Goal: Task Accomplishment & Management: Manage account settings

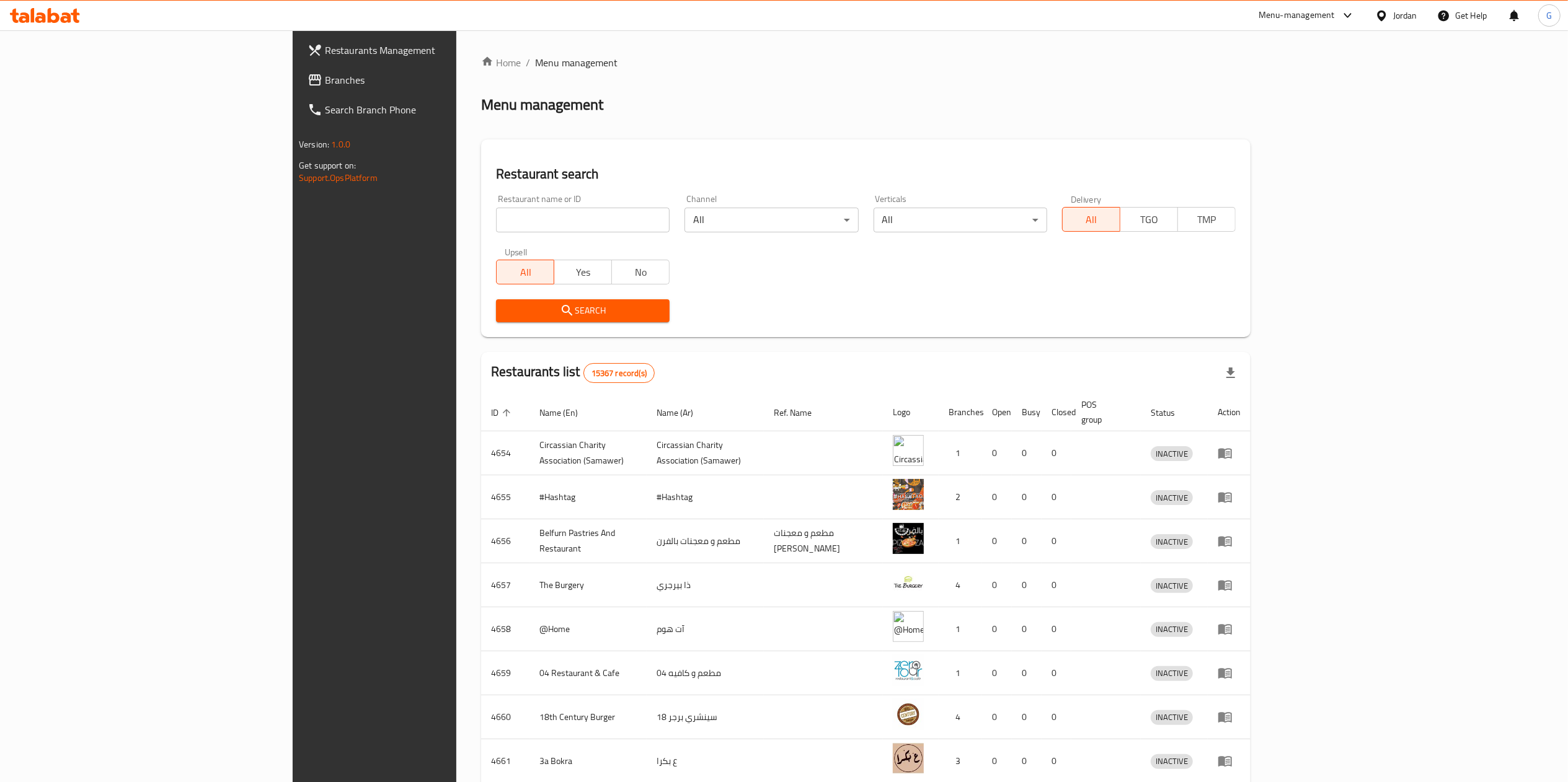
click at [324, 82] on span "Branches" at bounding box center [434, 80] width 220 height 15
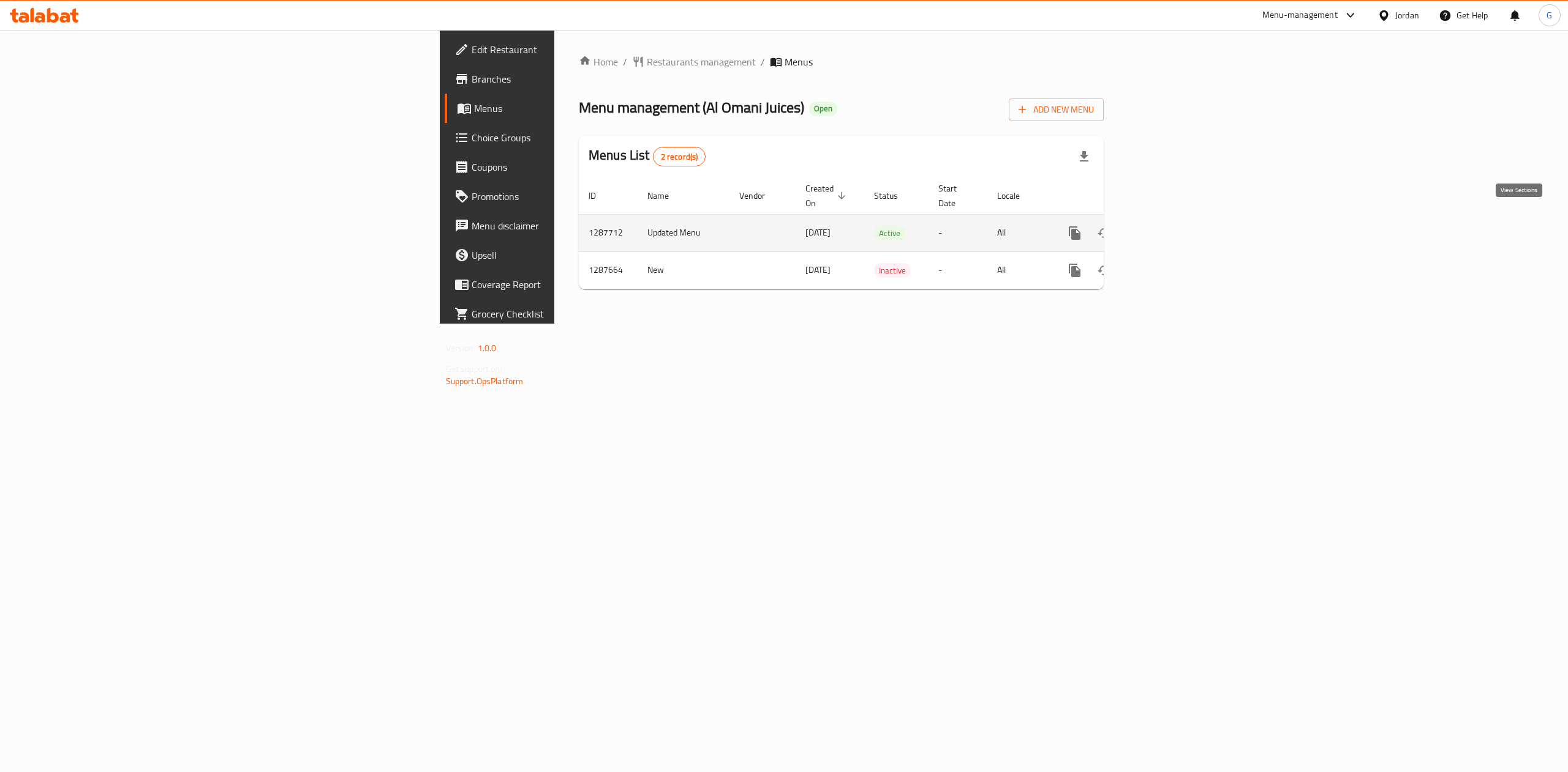
click at [1170, 226] on icon "enhanced table" at bounding box center [1163, 233] width 15 height 15
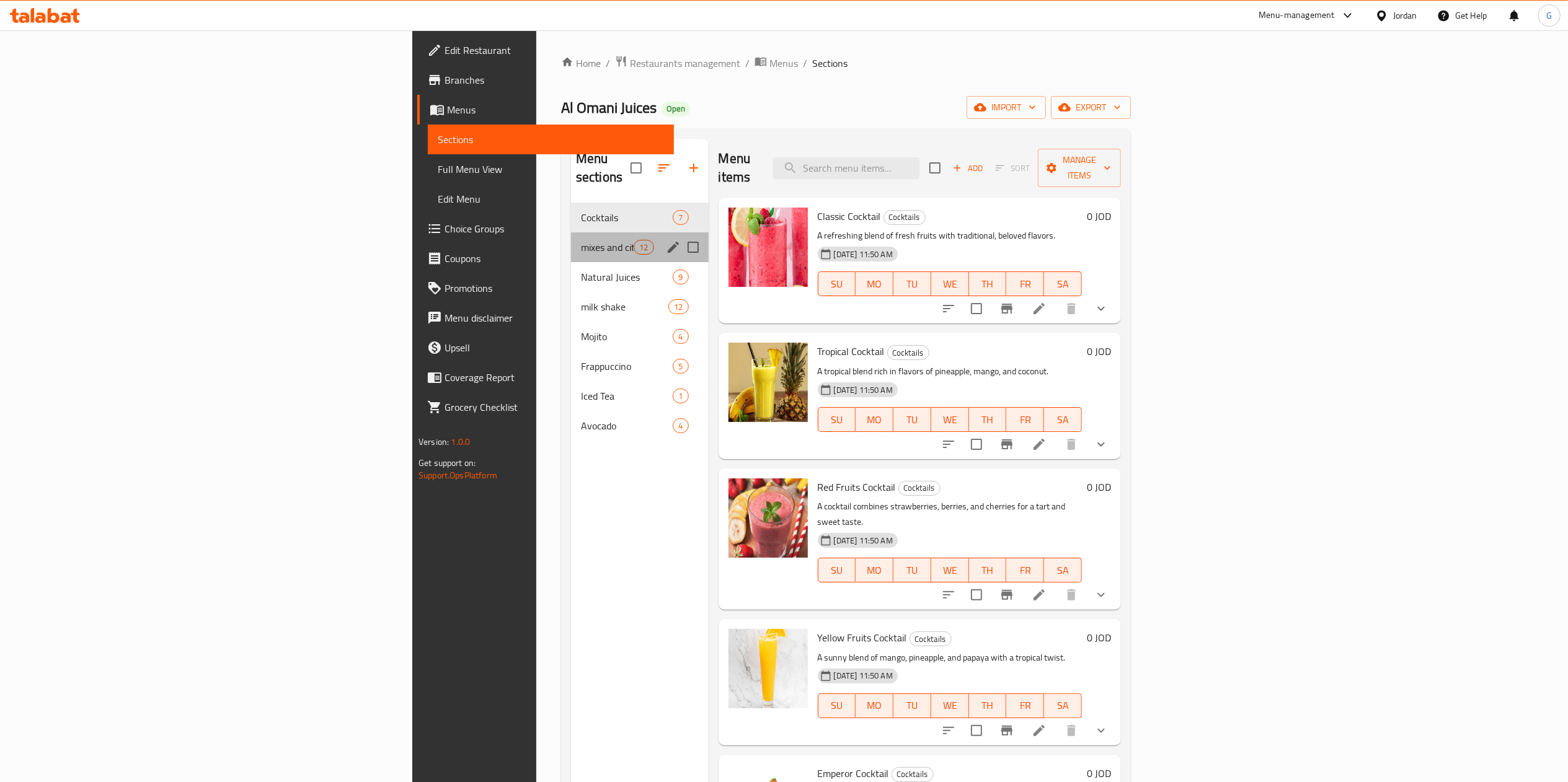
click at [571, 232] on div "mixes and citrus 12" at bounding box center [639, 247] width 137 height 30
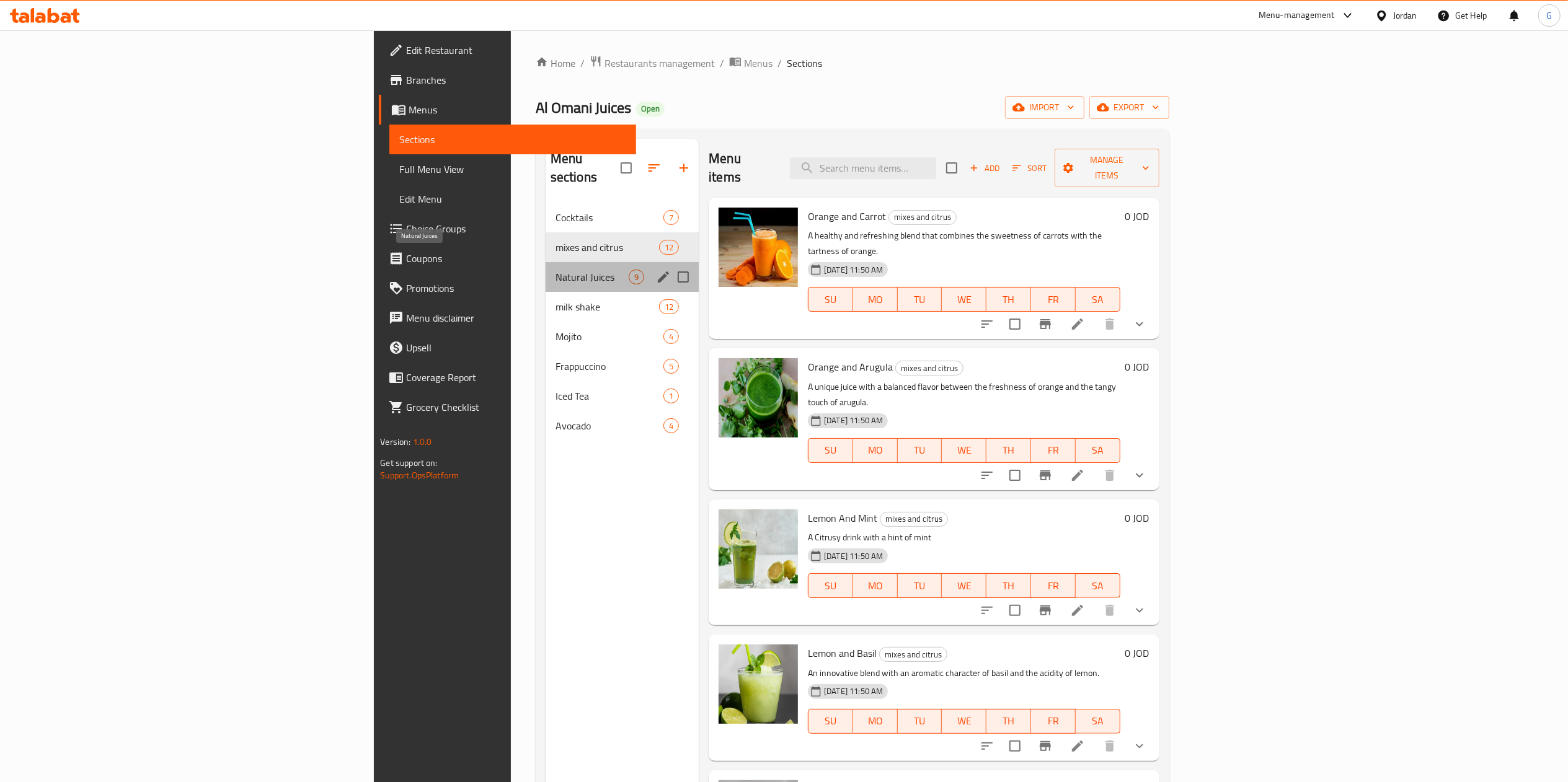
click at [556, 270] on span "Natural Juices" at bounding box center [592, 277] width 73 height 15
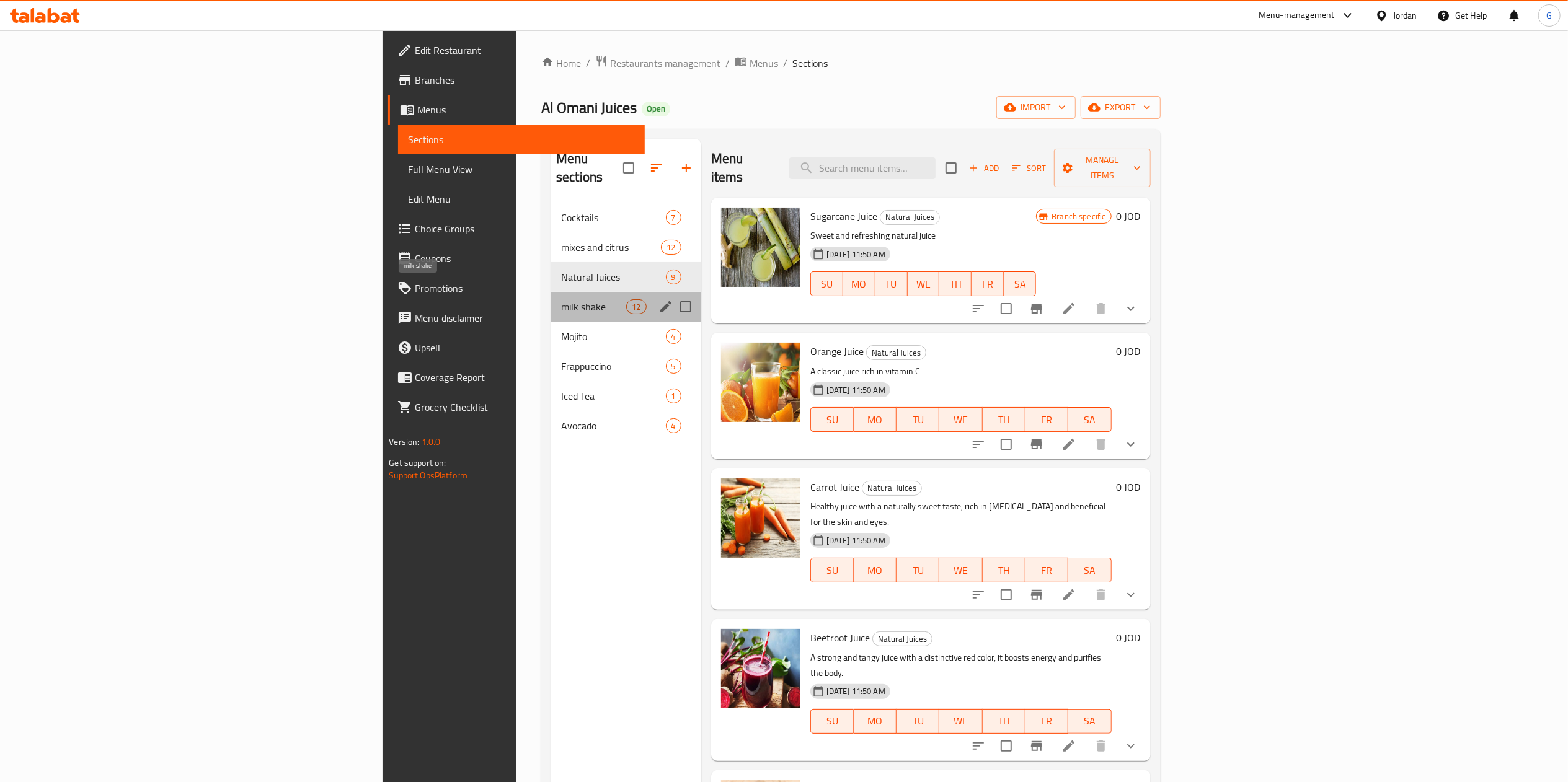
click at [561, 299] on span "milk shake" at bounding box center [593, 307] width 65 height 15
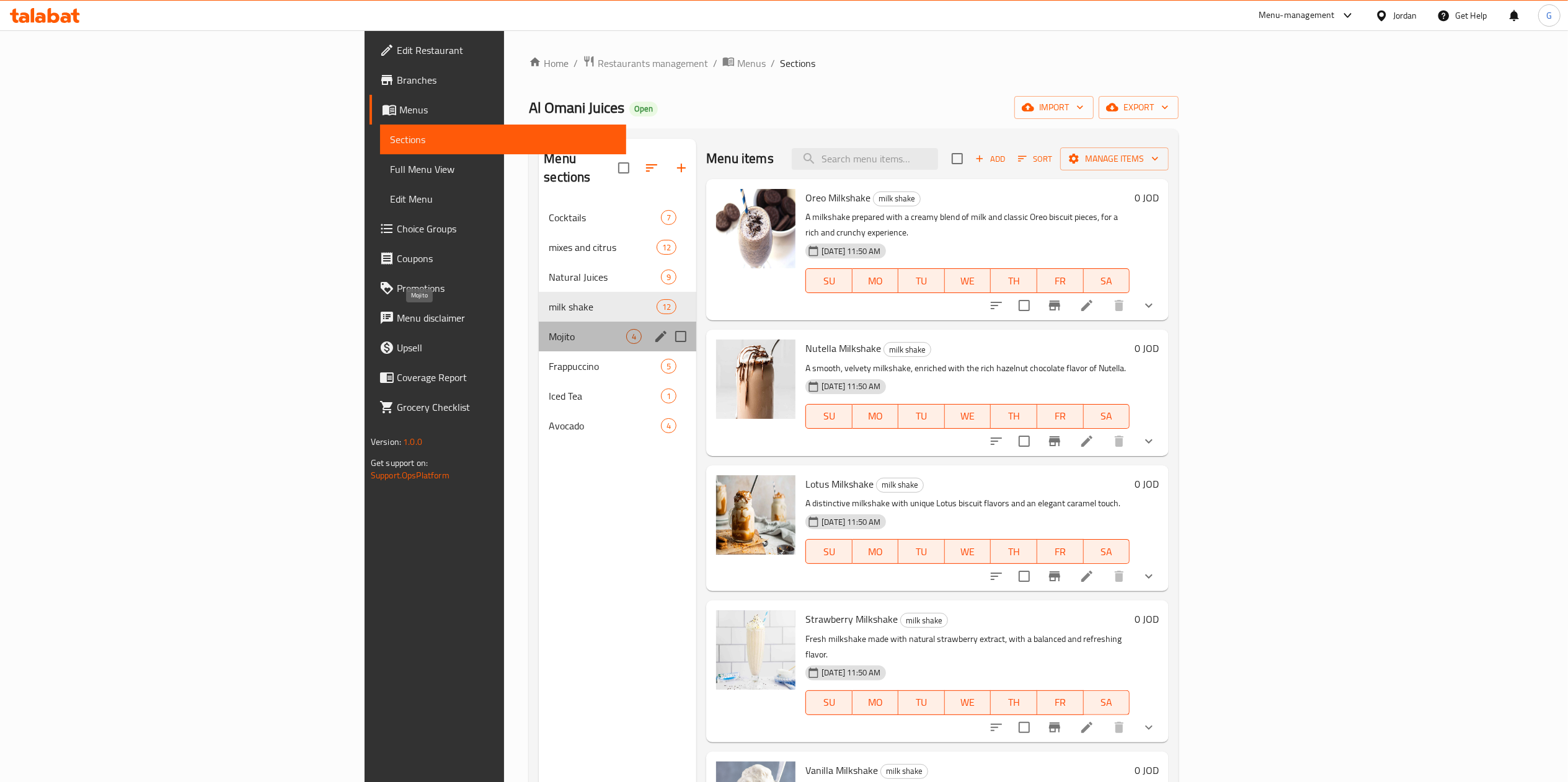
click at [548, 329] on span "Mojito" at bounding box center [586, 337] width 77 height 15
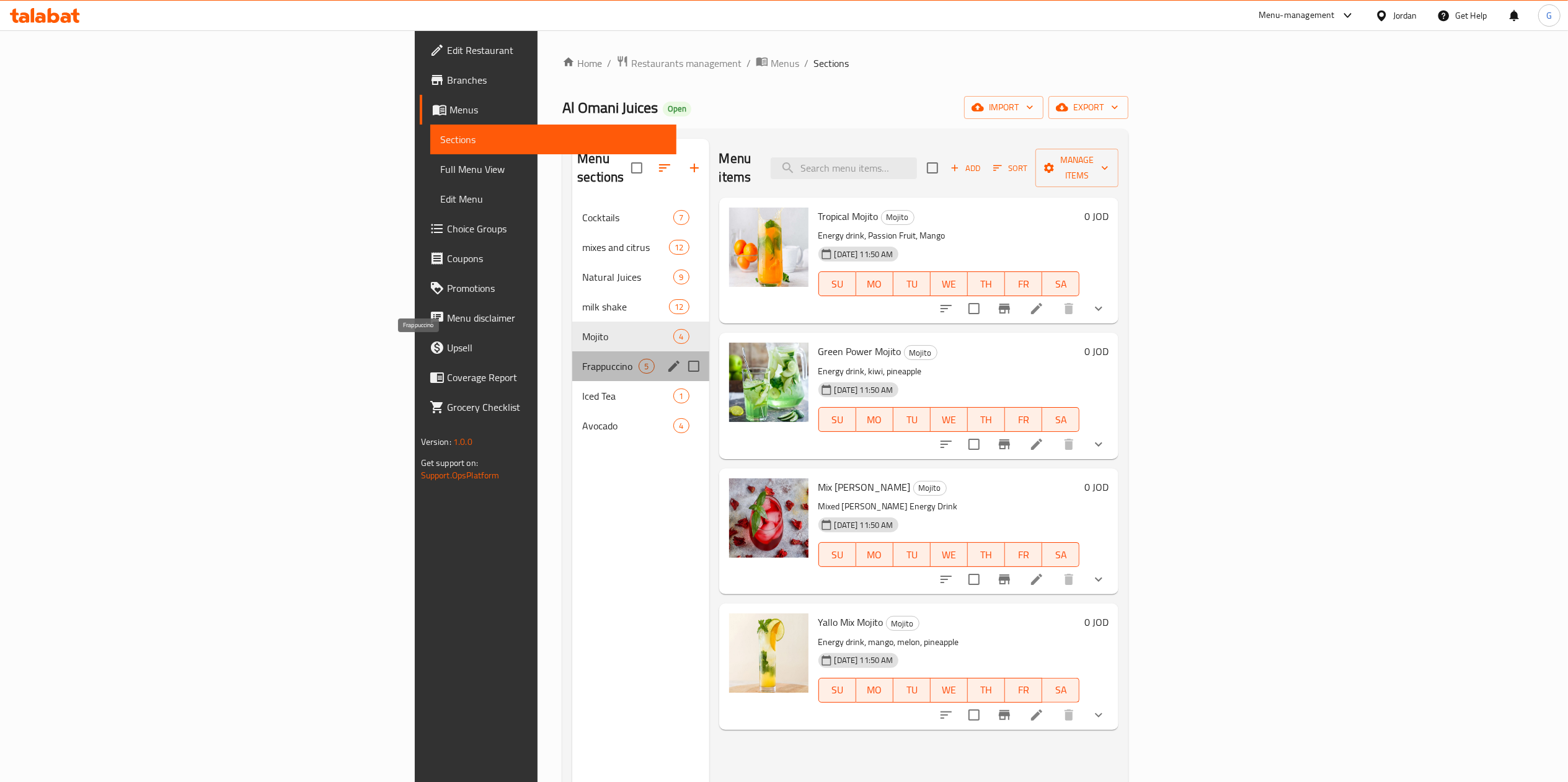
click at [582, 359] on span "Frappuccino" at bounding box center [611, 366] width 57 height 15
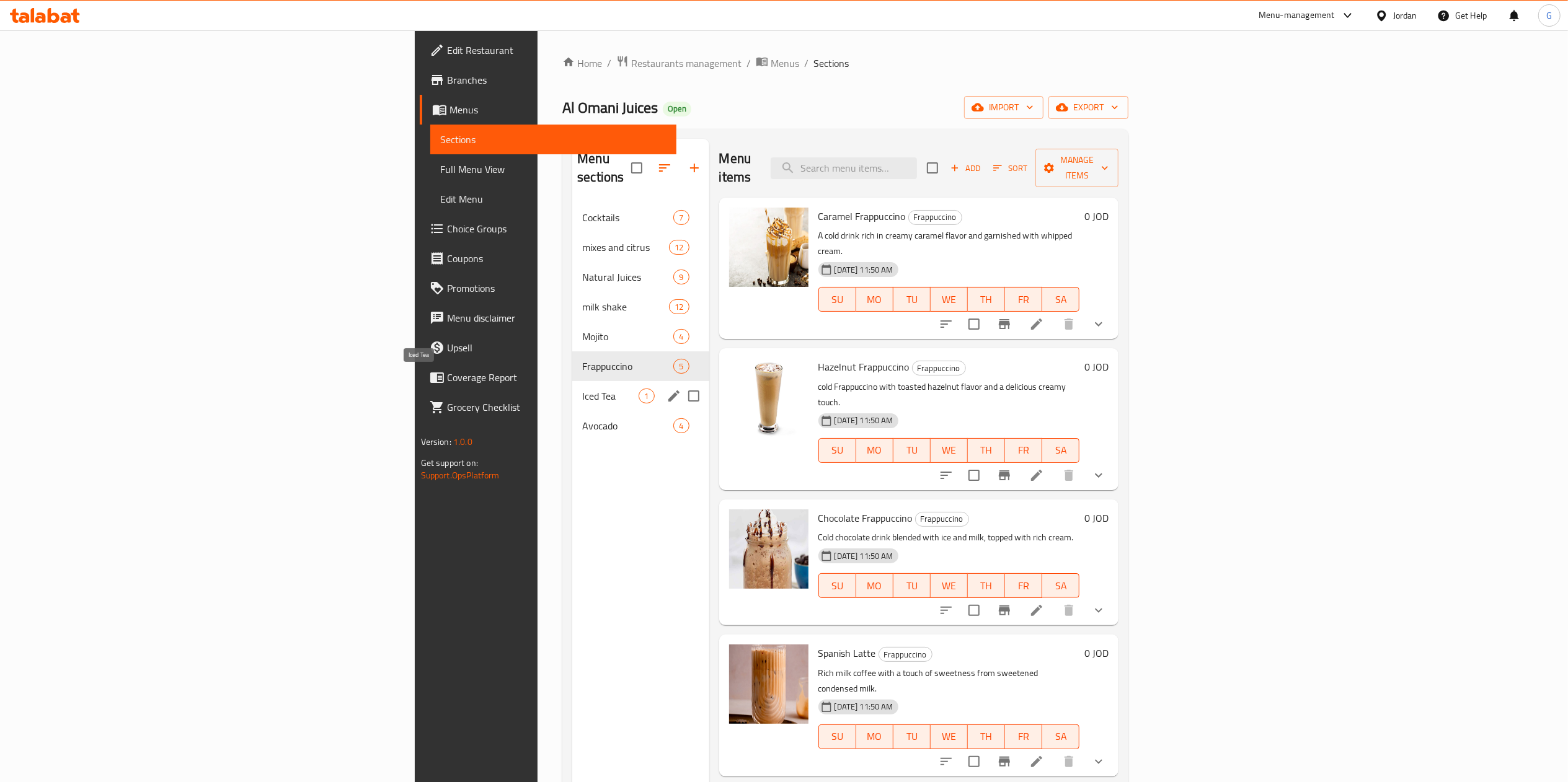
click at [582, 389] on span "Iced Tea" at bounding box center [611, 396] width 57 height 15
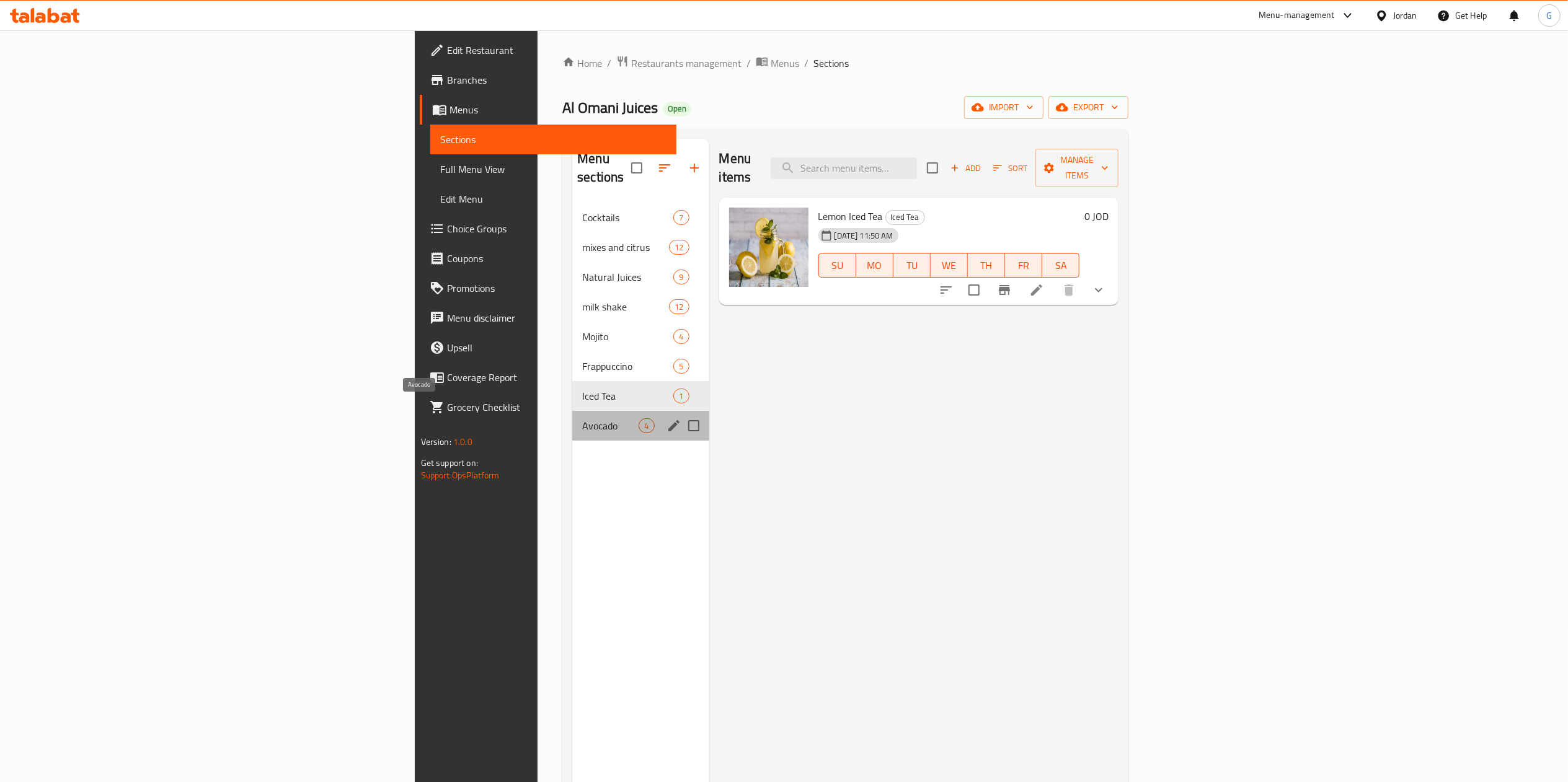
click at [582, 418] on span "Avocado" at bounding box center [611, 426] width 57 height 15
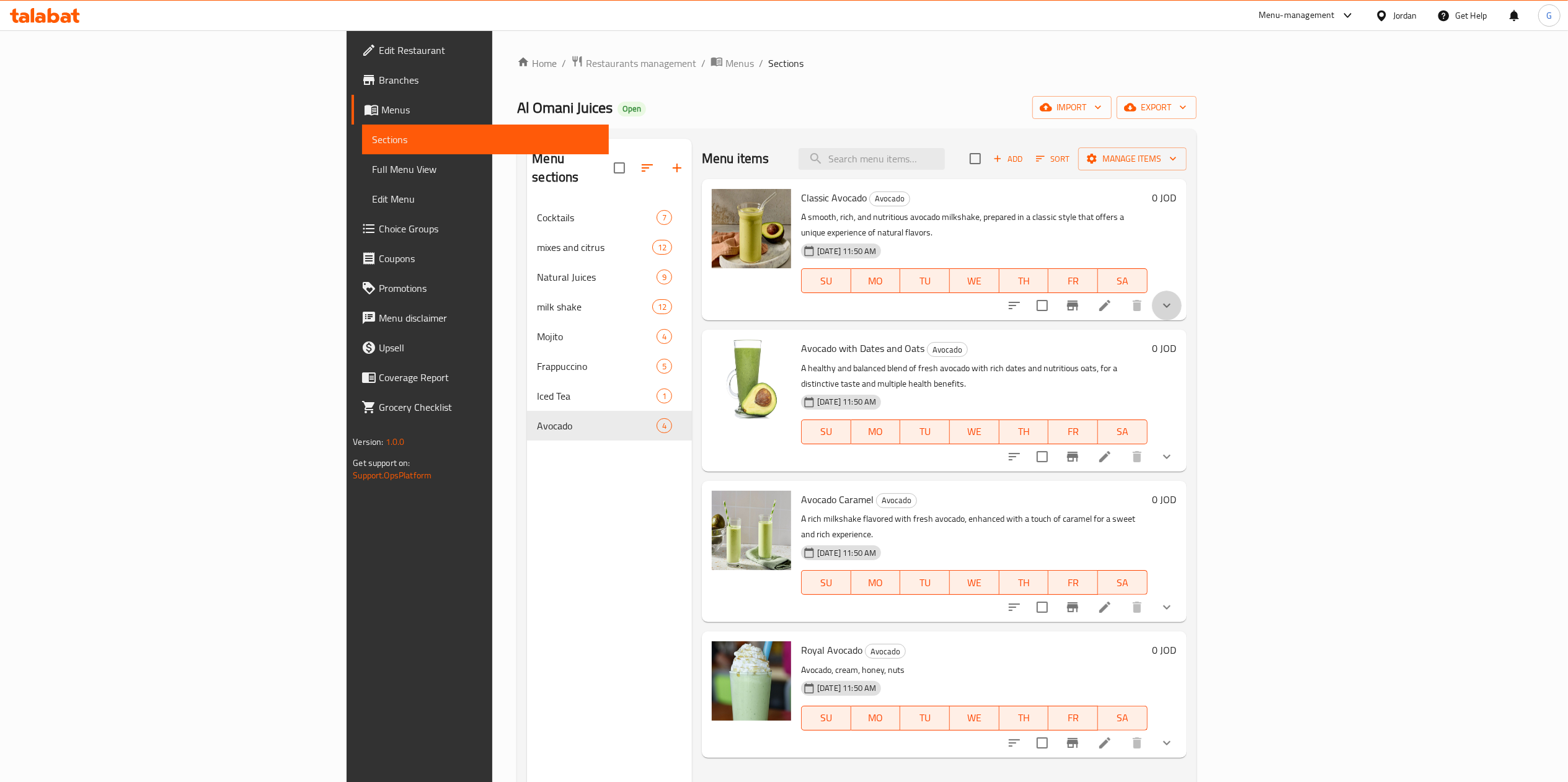
click at [1181, 300] on button "show more" at bounding box center [1167, 305] width 30 height 30
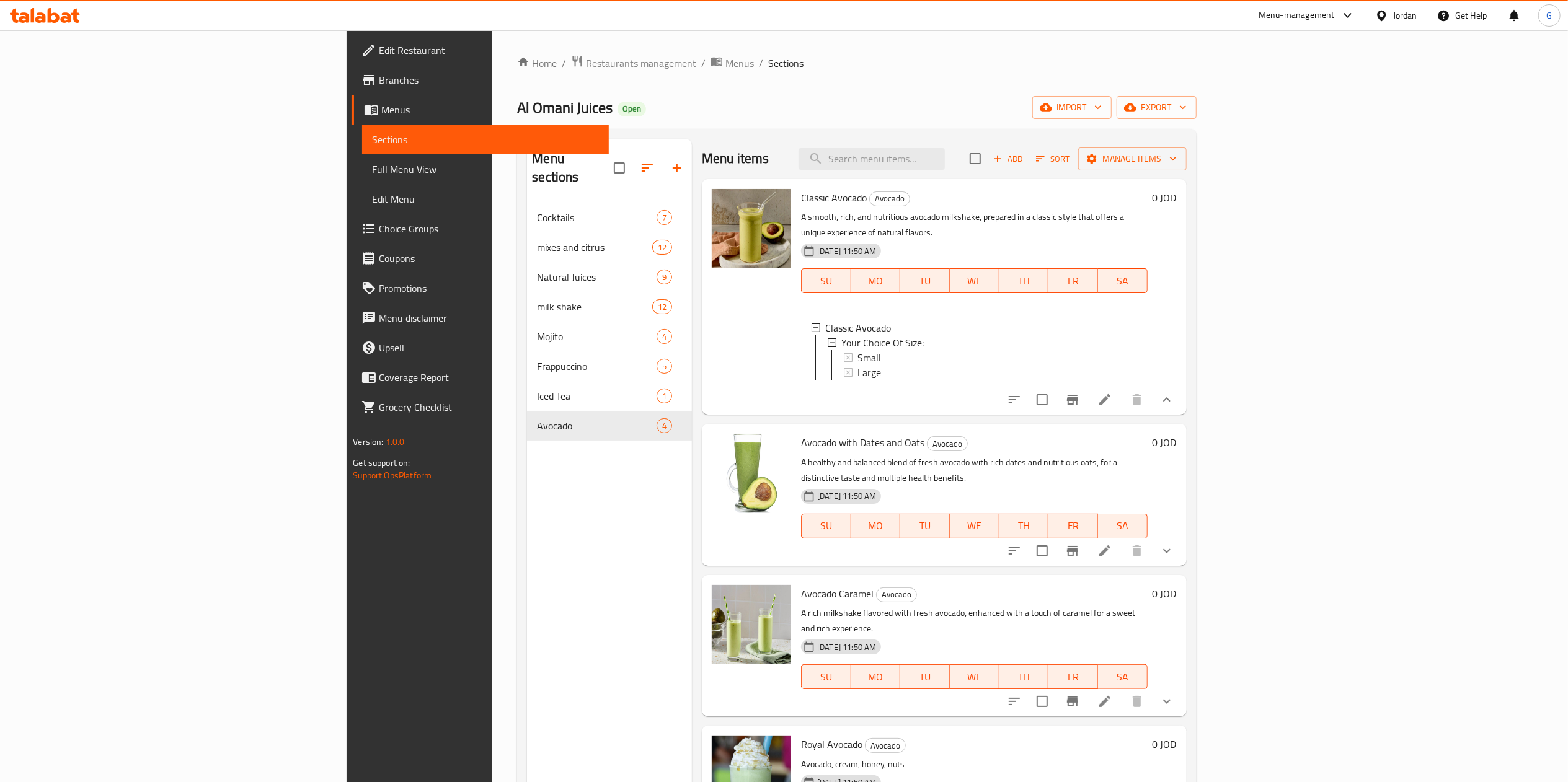
click at [1122, 411] on li at bounding box center [1105, 399] width 35 height 22
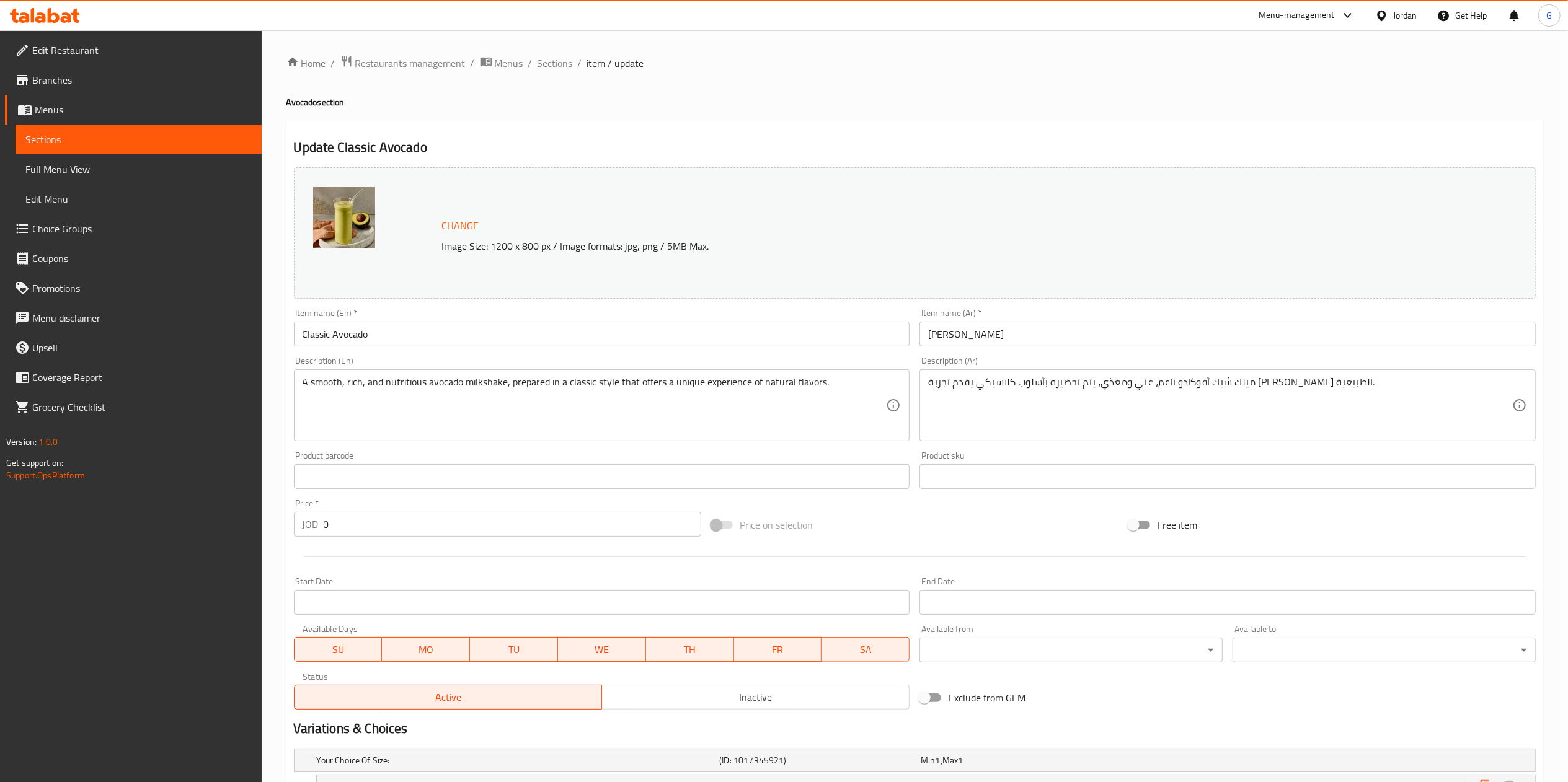
click at [561, 62] on span "Sections" at bounding box center [555, 63] width 35 height 15
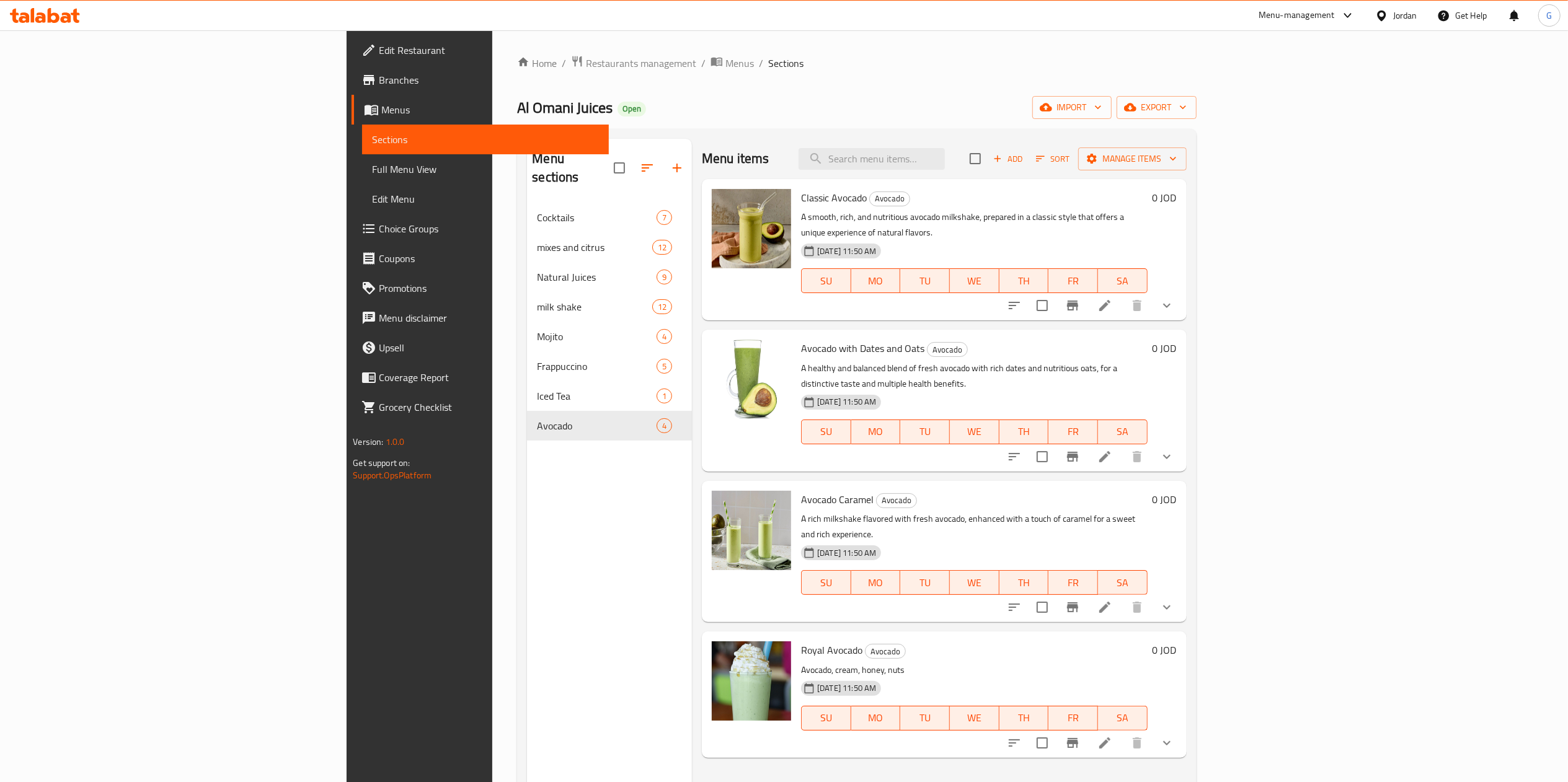
click at [692, 754] on div "Menu items Add Sort Manage items Classic Avocado Avocado A smooth, rich, and nu…" at bounding box center [939, 530] width 494 height 782
click at [347, 675] on div "Edit Restaurant Branches Menus Sections Full Menu View Edit Menu Choice Groups …" at bounding box center [477, 422] width 261 height 782
click at [586, 60] on span "Restaurants management" at bounding box center [641, 63] width 111 height 15
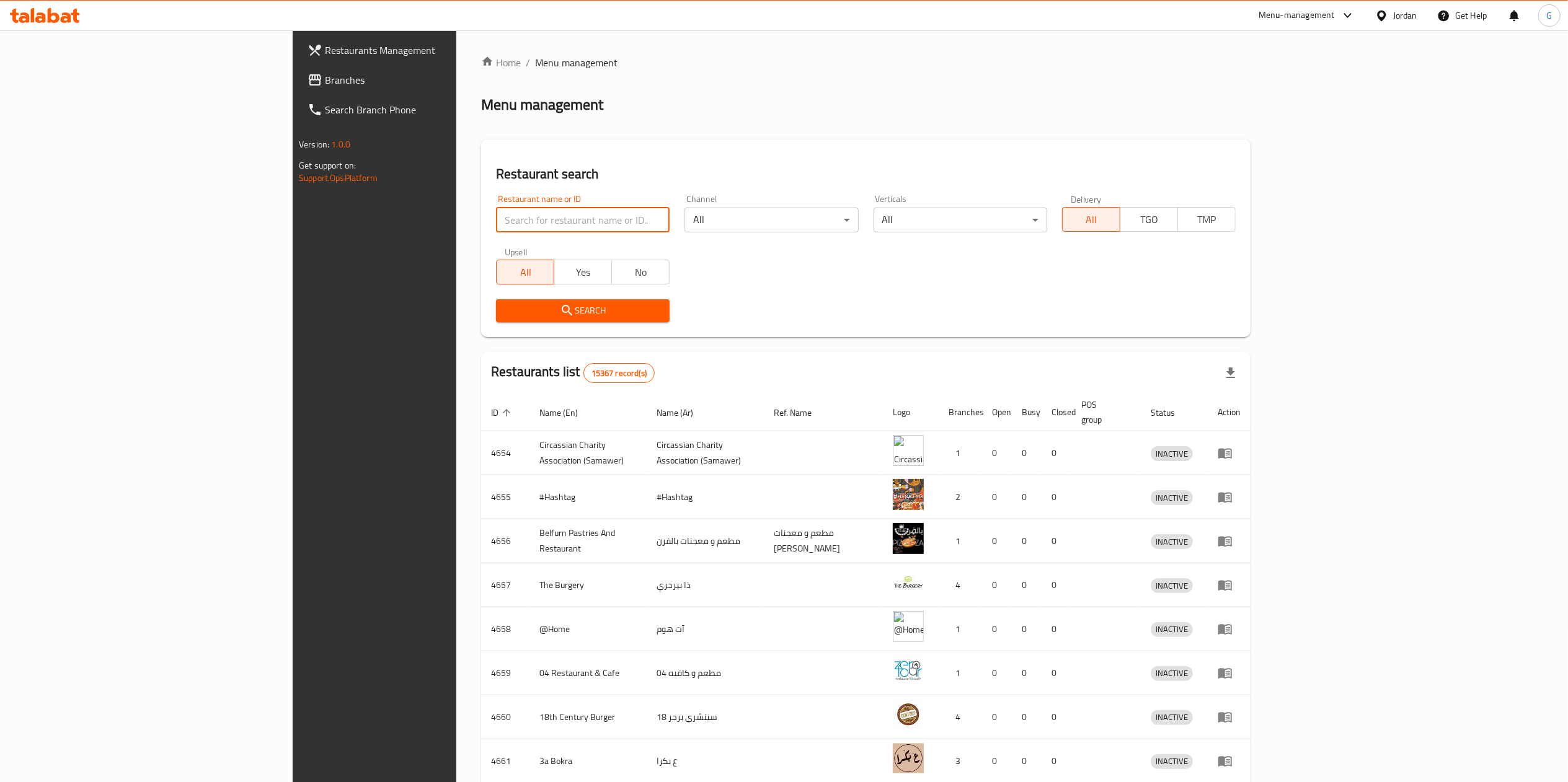
click at [496, 218] on input "search" at bounding box center [582, 220] width 174 height 25
type input "لقمة عربية"
click at [506, 310] on span "Search" at bounding box center [582, 310] width 154 height 16
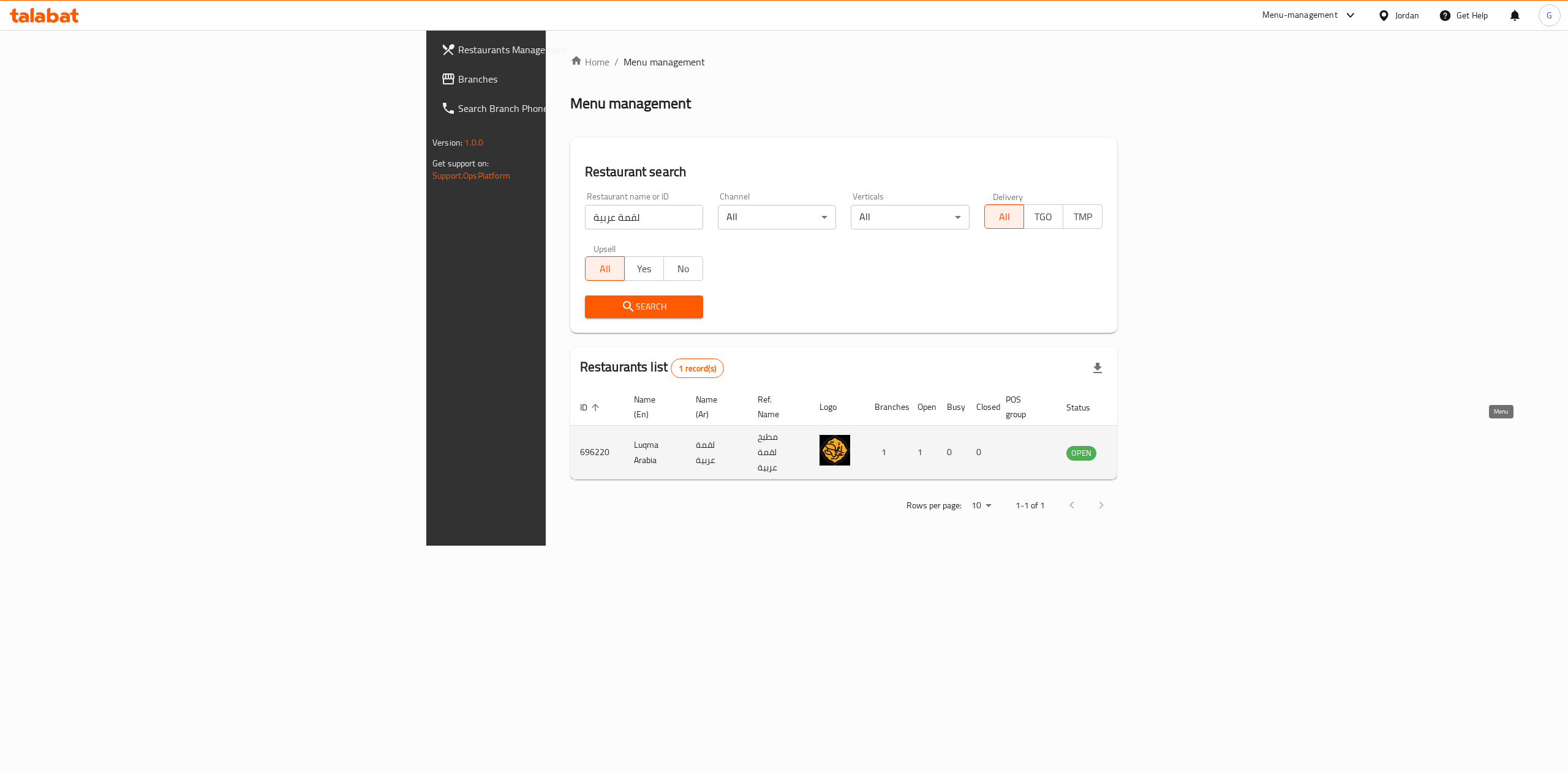
click at [1145, 448] on icon "enhanced table" at bounding box center [1137, 453] width 13 height 11
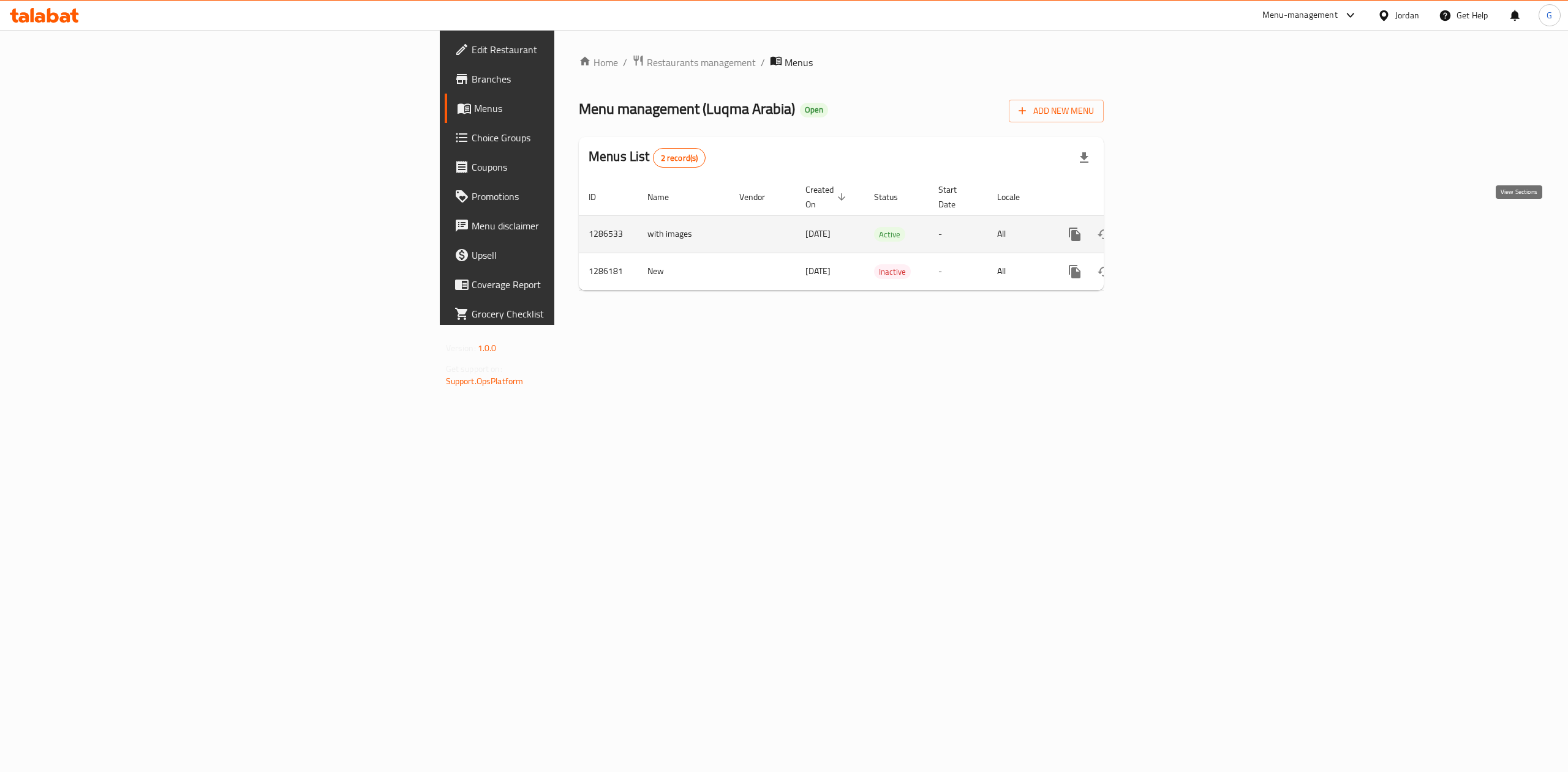
click at [1170, 227] on icon "enhanced table" at bounding box center [1163, 234] width 15 height 15
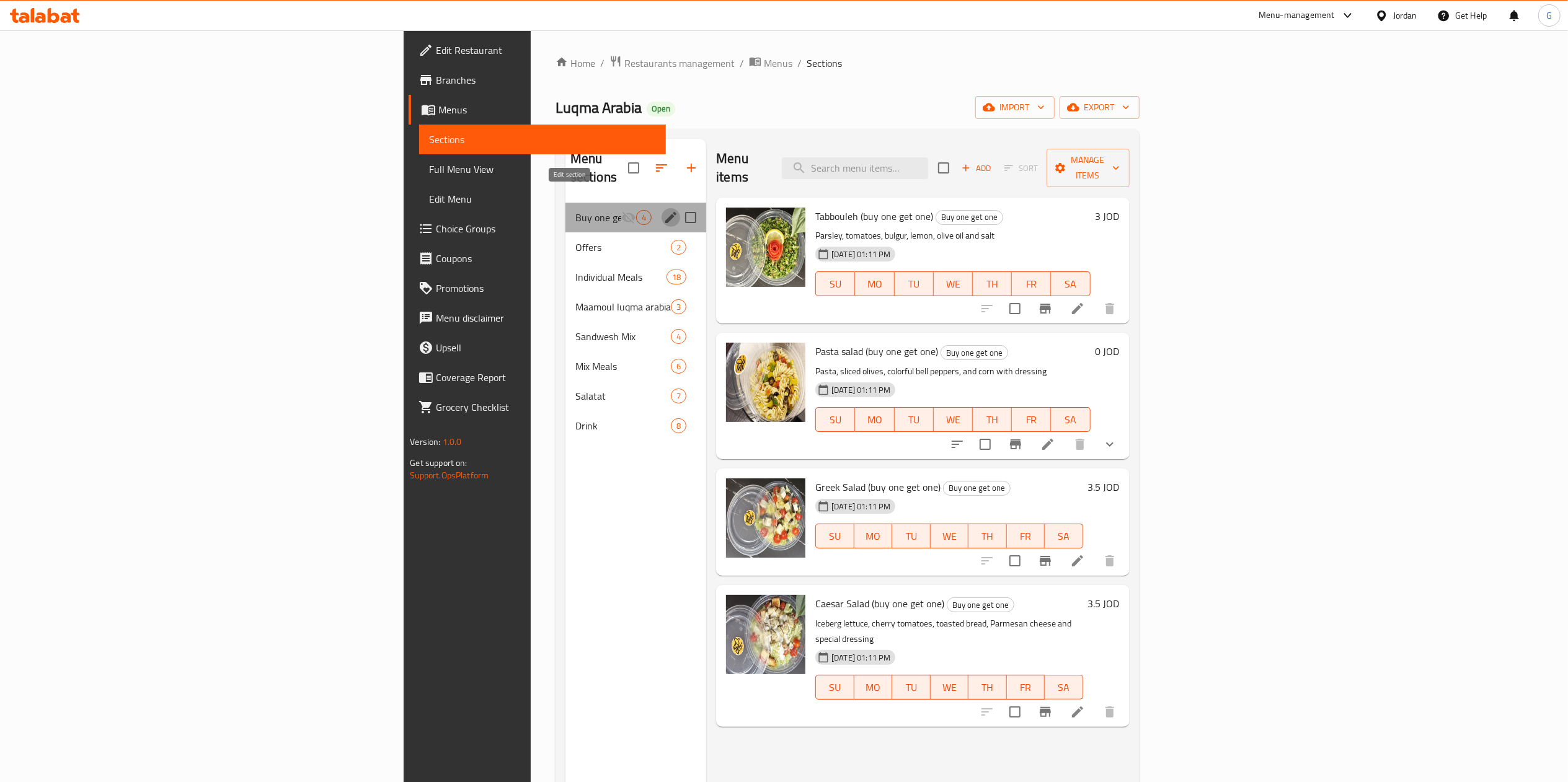
click at [663, 210] on icon "edit" at bounding box center [670, 218] width 15 height 15
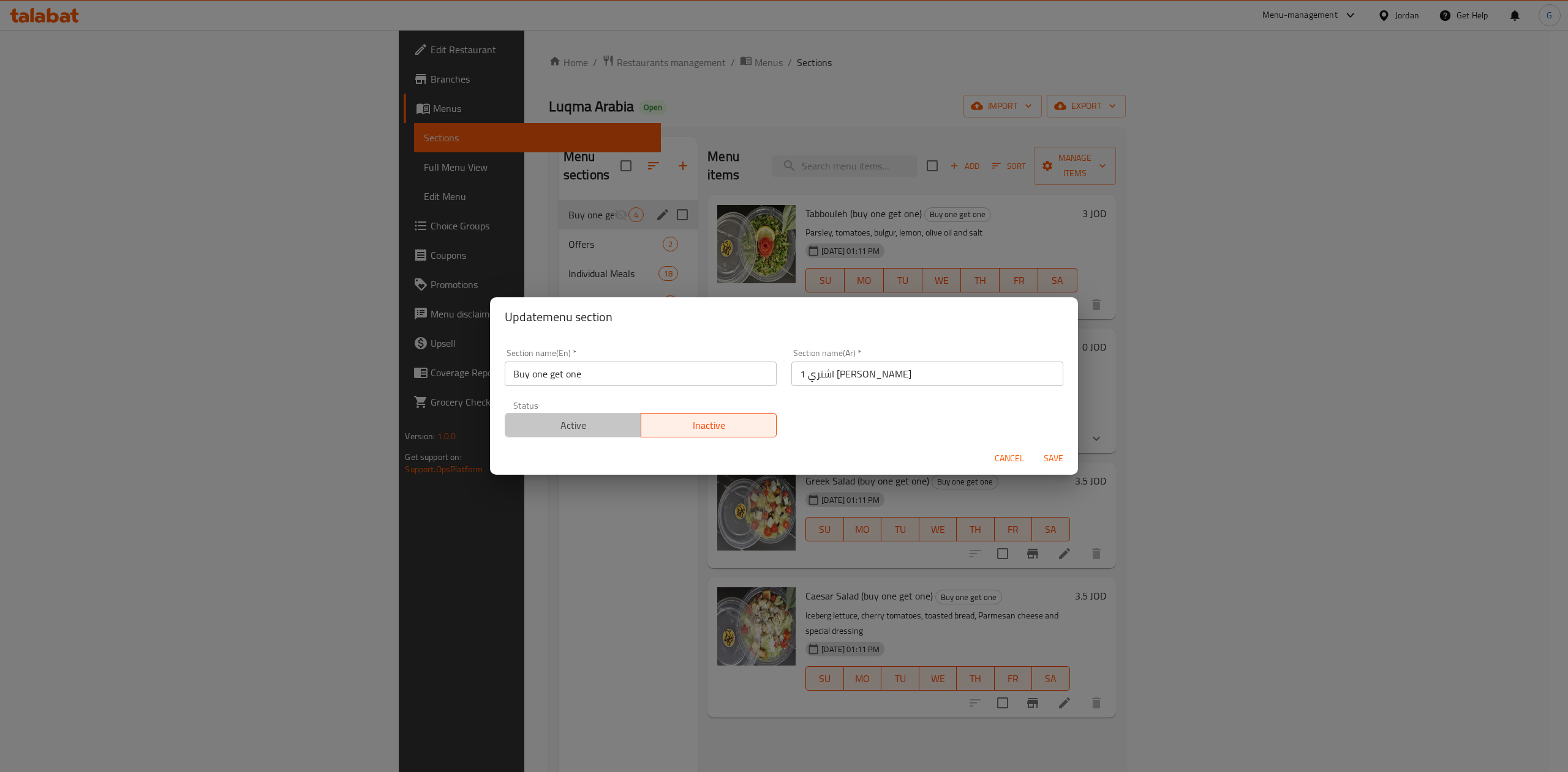
click at [588, 431] on span "Active" at bounding box center [574, 425] width 127 height 18
click at [1063, 455] on span "Save" at bounding box center [1054, 458] width 30 height 16
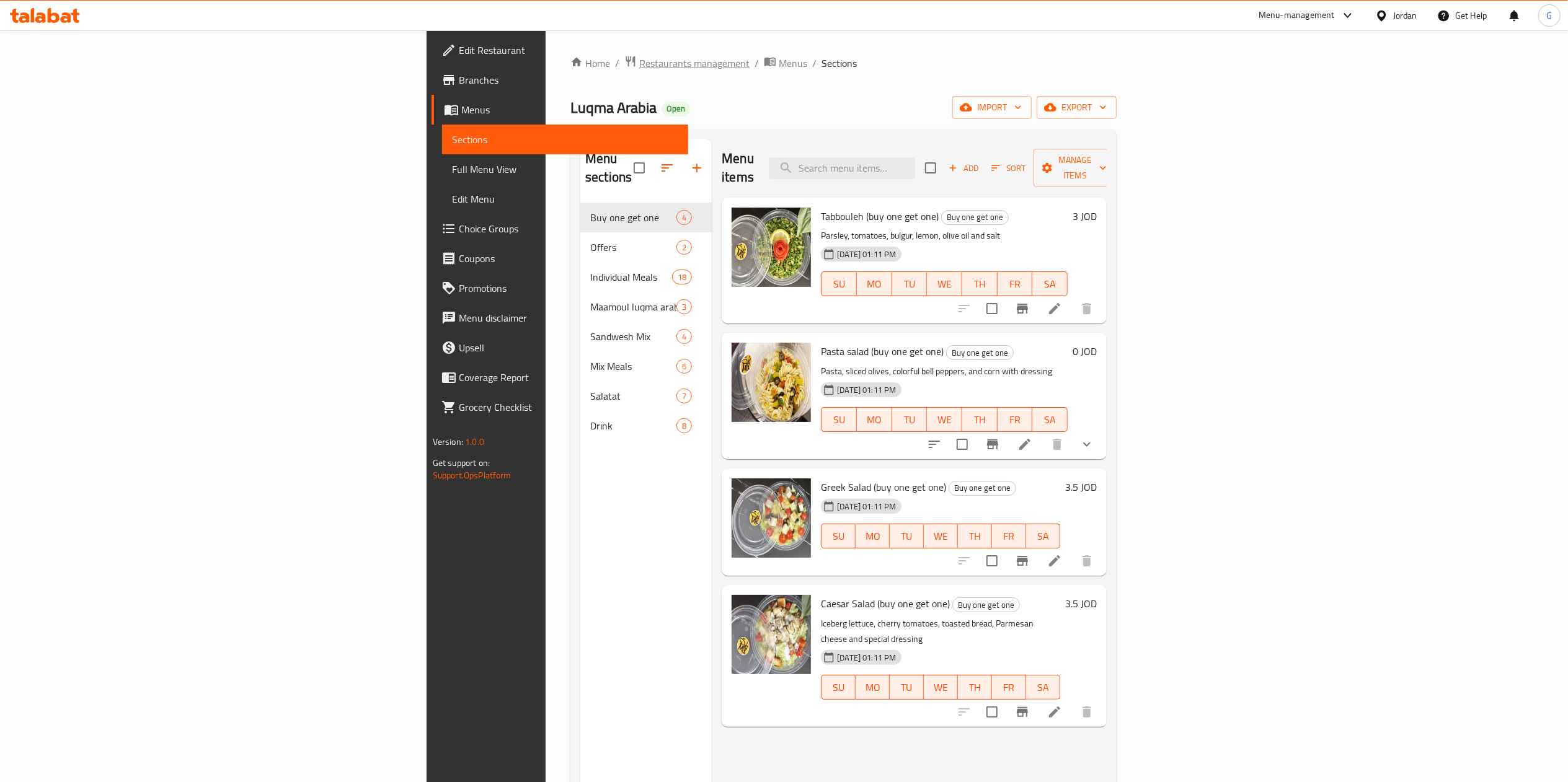
click at [639, 62] on span "Restaurants management" at bounding box center [694, 63] width 111 height 15
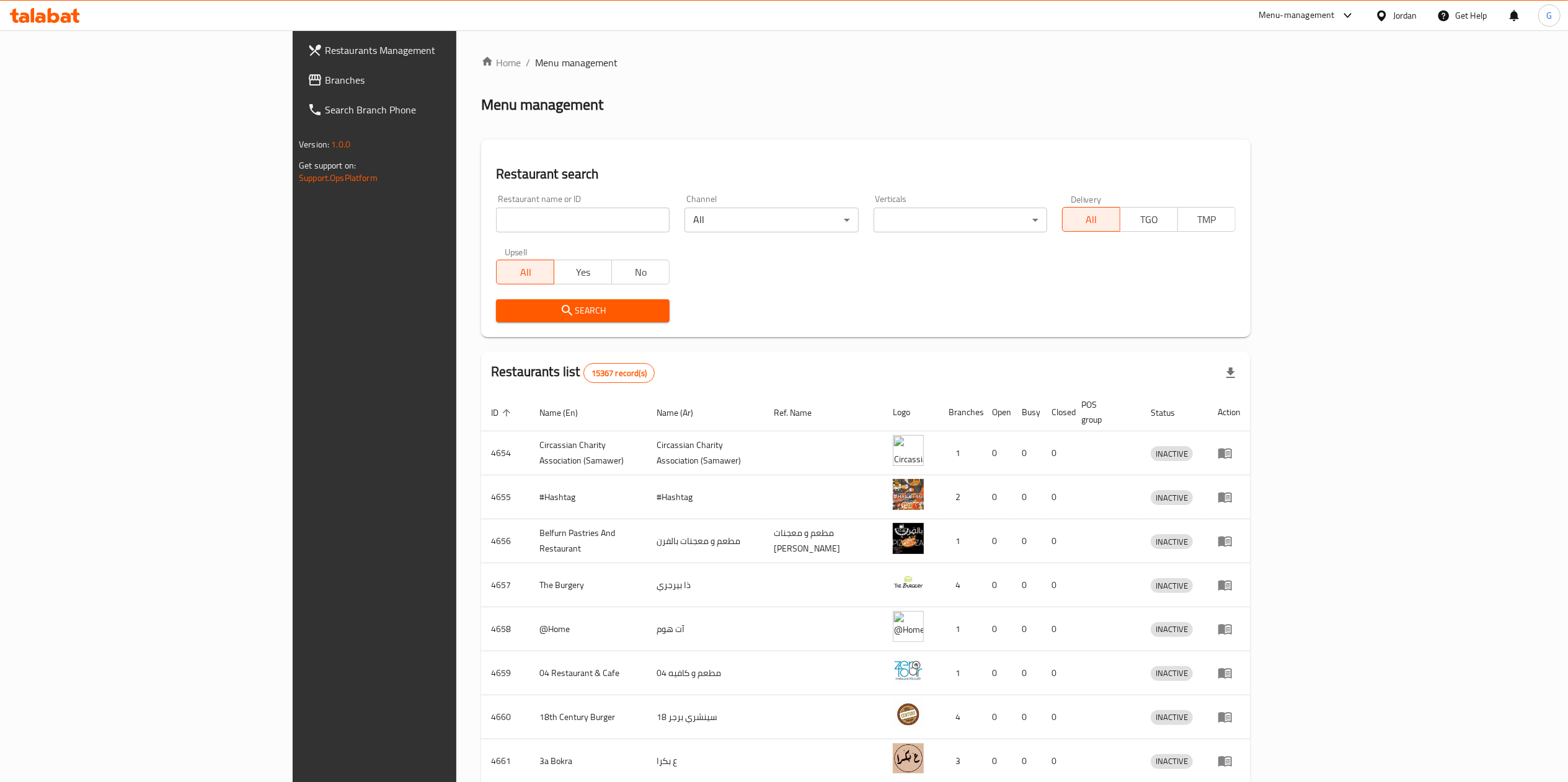
click at [418, 220] on div at bounding box center [784, 391] width 1568 height 782
click at [496, 220] on input "search" at bounding box center [582, 220] width 174 height 25
type input "espresso corner"
click button "Search" at bounding box center [582, 311] width 174 height 23
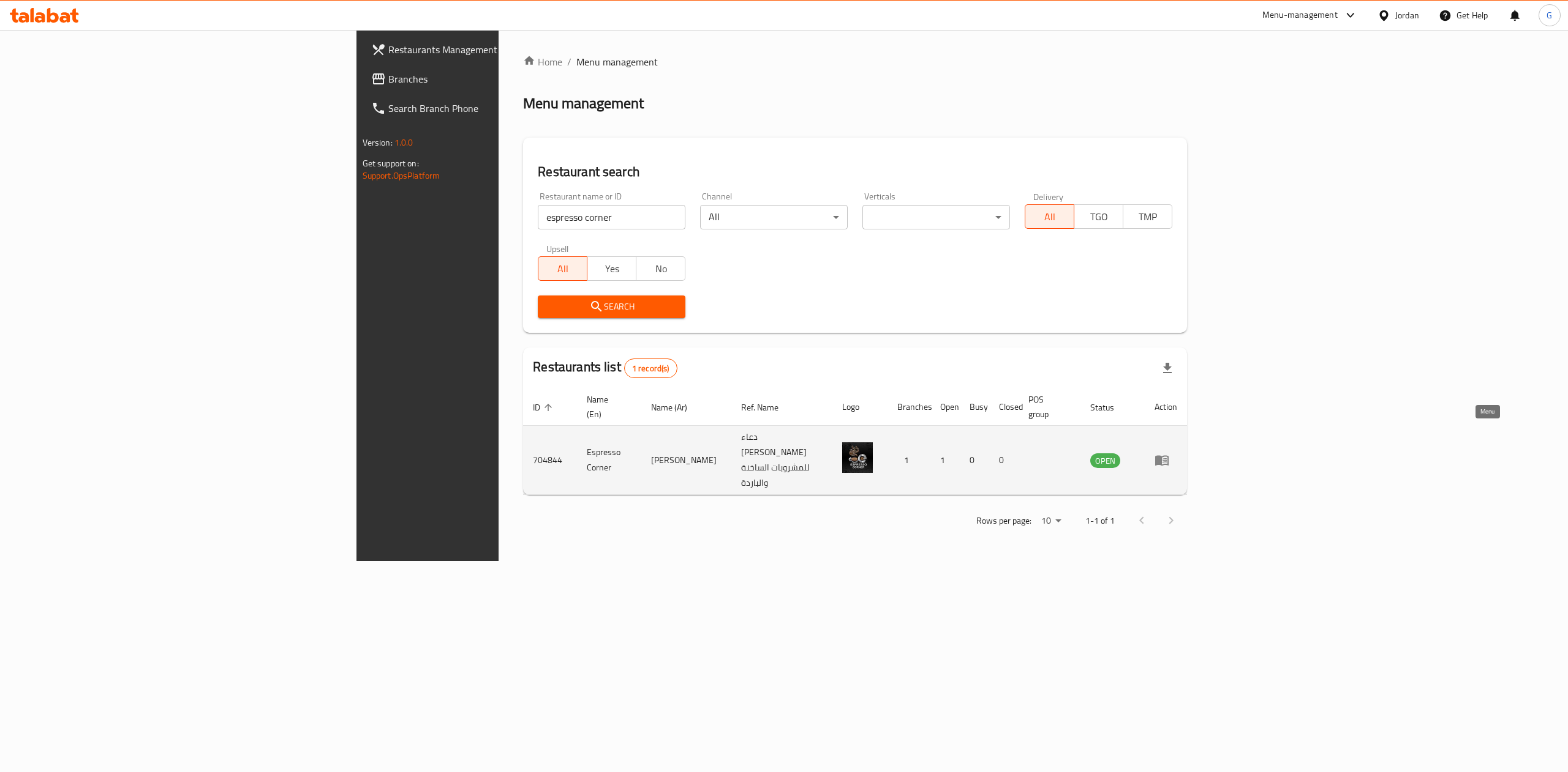
click at [1177, 453] on link "enhanced table" at bounding box center [1166, 460] width 23 height 15
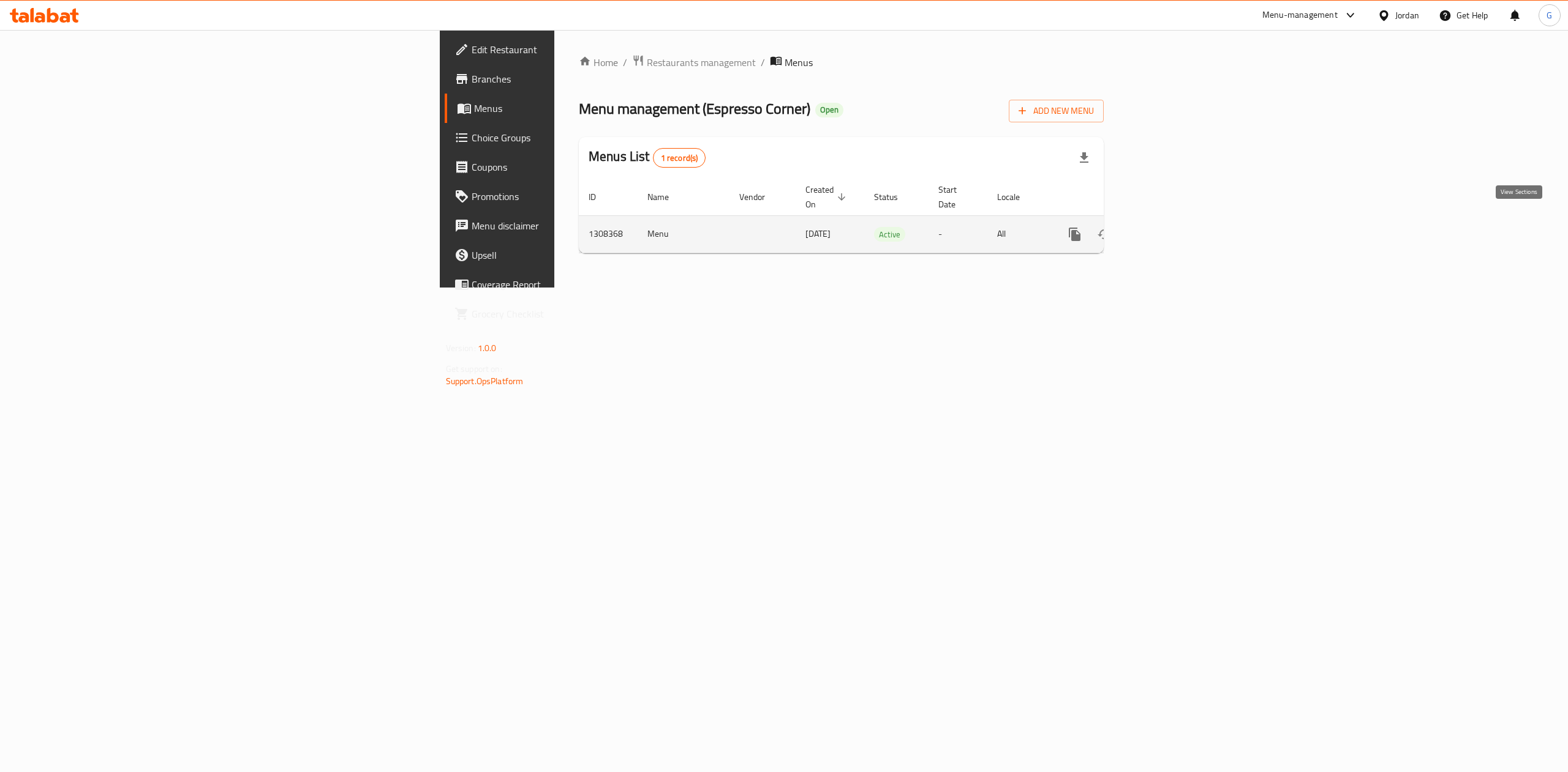
click at [1169, 229] on icon "enhanced table" at bounding box center [1162, 234] width 11 height 11
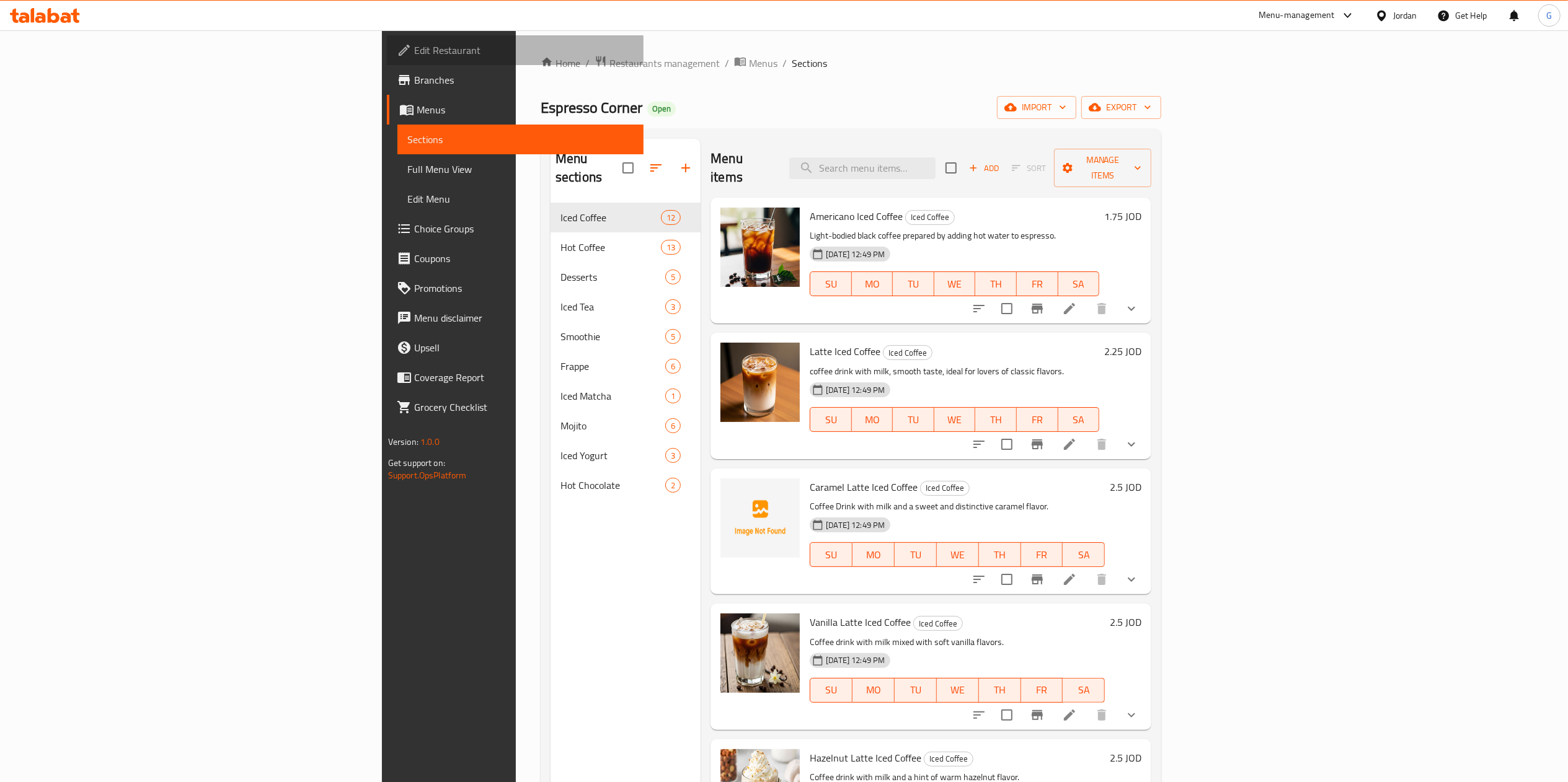
click at [387, 38] on link "Edit Restaurant" at bounding box center [515, 50] width 257 height 30
